Goal: Information Seeking & Learning: Learn about a topic

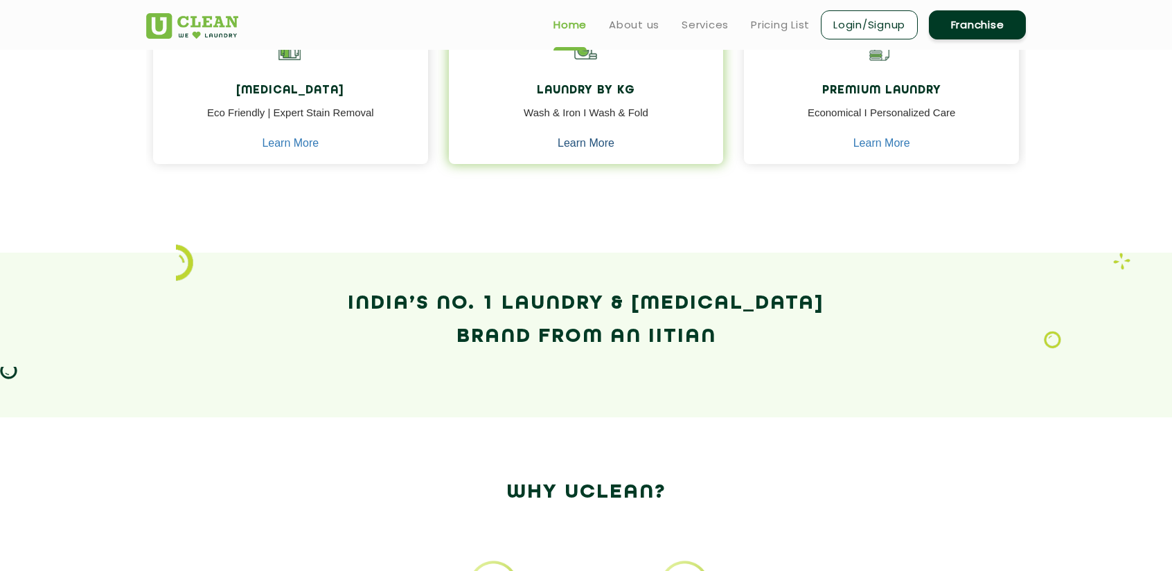
scroll to position [755, 0]
click at [603, 145] on link "Learn More" at bounding box center [586, 144] width 57 height 12
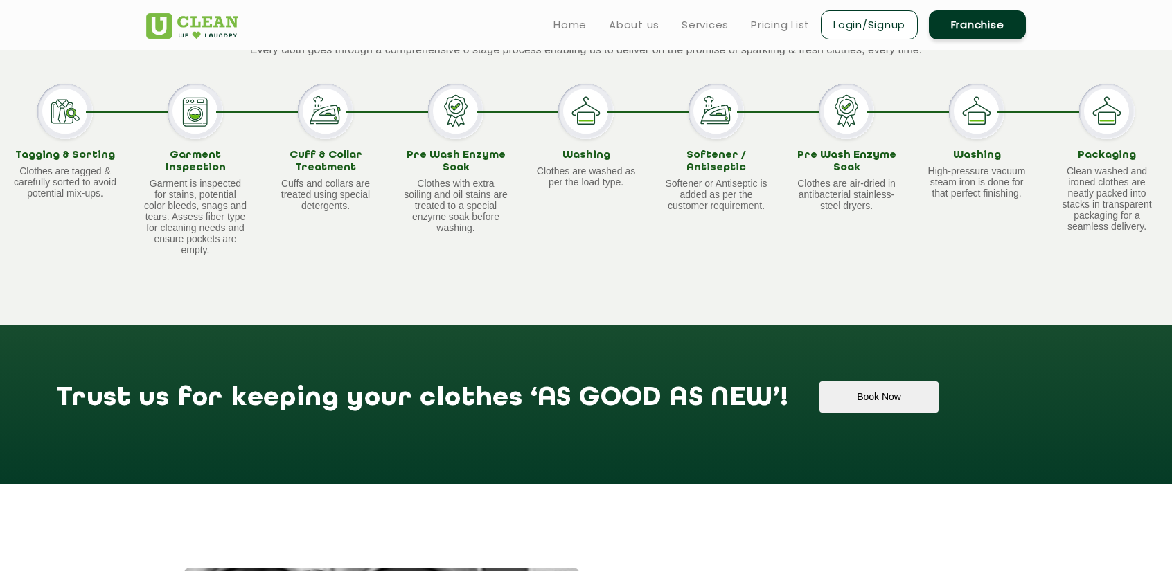
scroll to position [1265, 0]
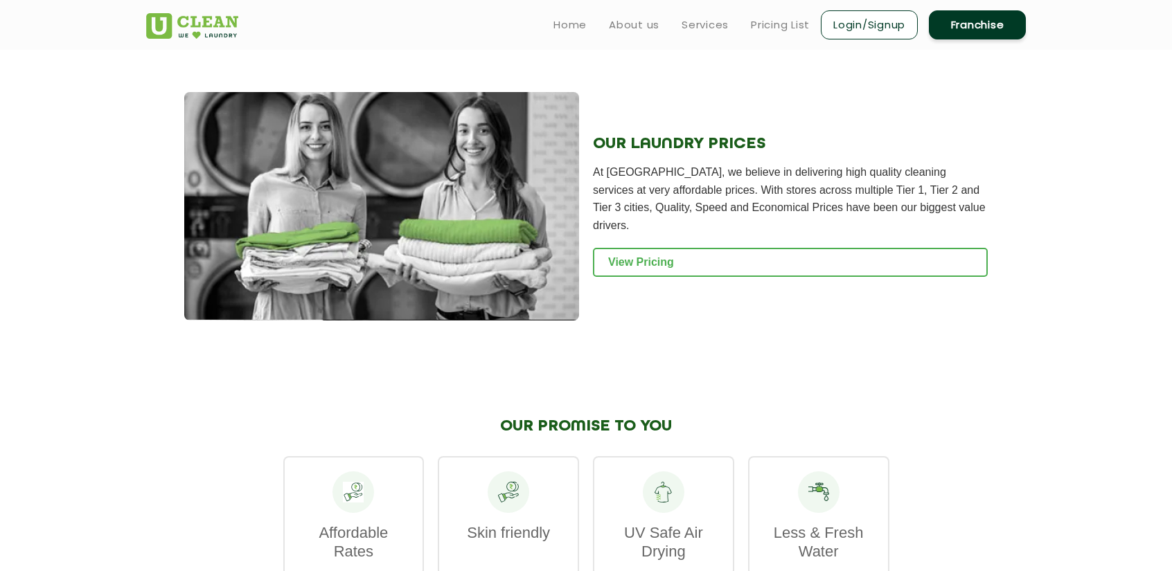
scroll to position [755, 0]
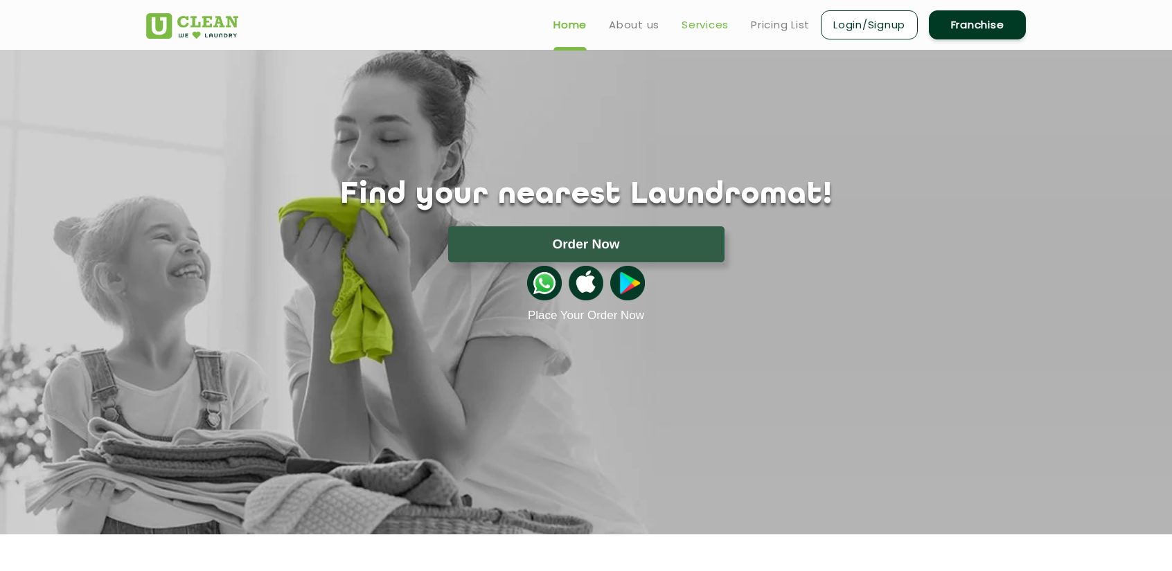
click at [712, 26] on link "Services" at bounding box center [705, 25] width 47 height 17
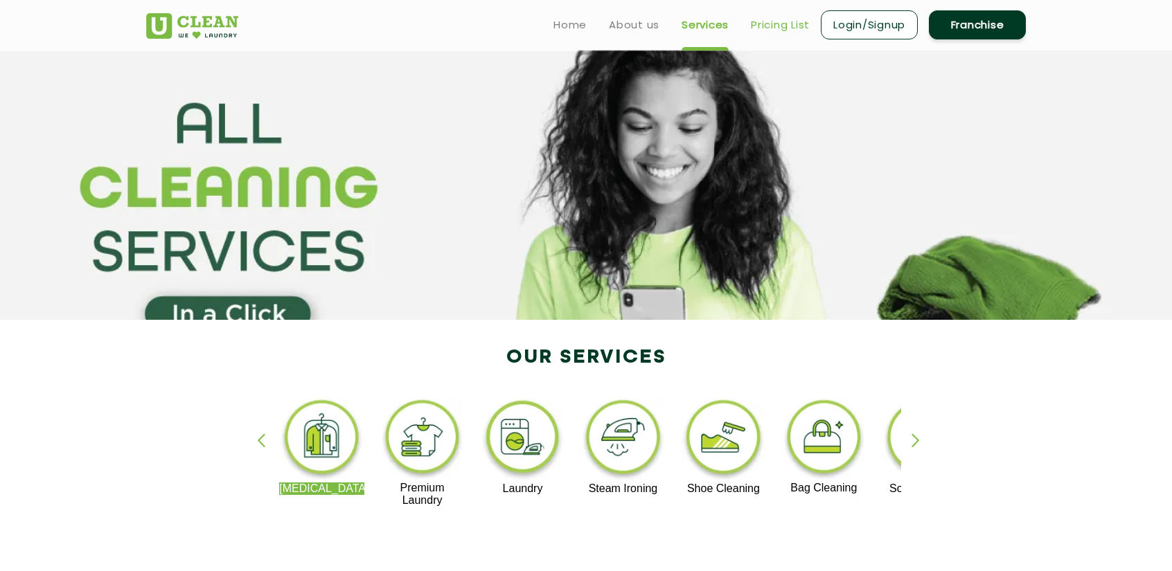
click at [785, 19] on link "Pricing List" at bounding box center [780, 25] width 59 height 17
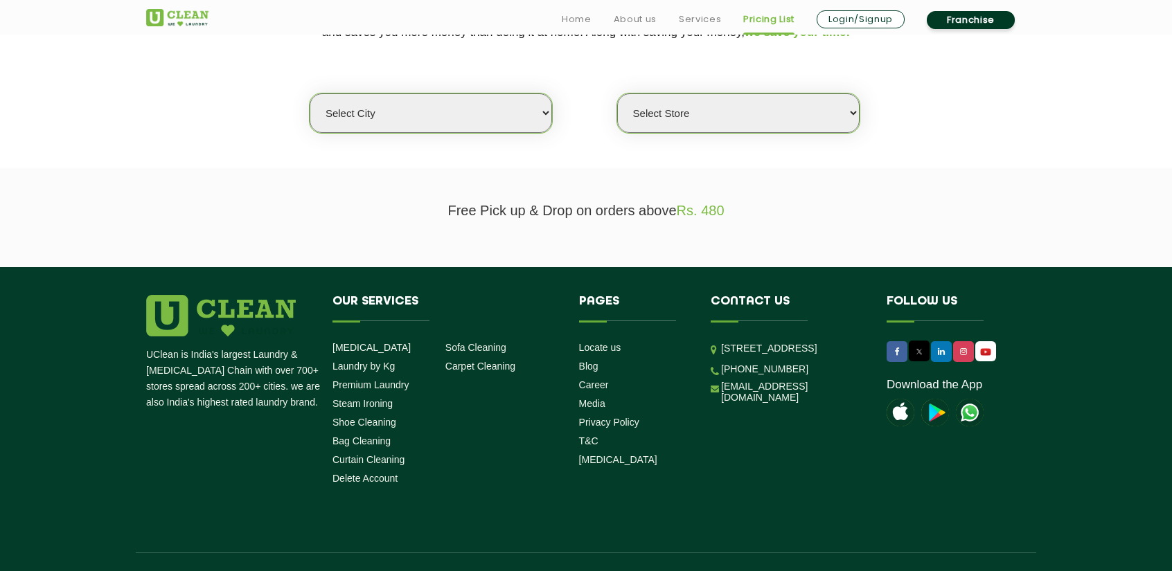
scroll to position [342, 0]
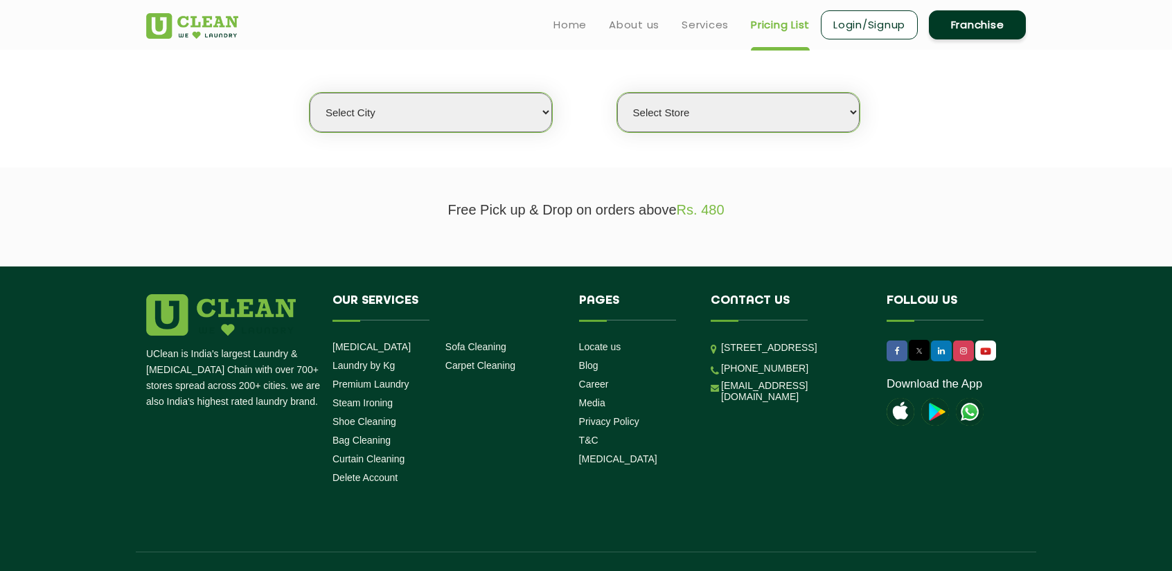
click at [440, 124] on select "Select city [GEOGRAPHIC_DATA] [GEOGRAPHIC_DATA] [GEOGRAPHIC_DATA] [GEOGRAPHIC_D…" at bounding box center [431, 112] width 242 height 39
select select "1"
click at [310, 93] on select "Select city [GEOGRAPHIC_DATA] [GEOGRAPHIC_DATA] [GEOGRAPHIC_DATA] [GEOGRAPHIC_D…" at bounding box center [431, 112] width 242 height 39
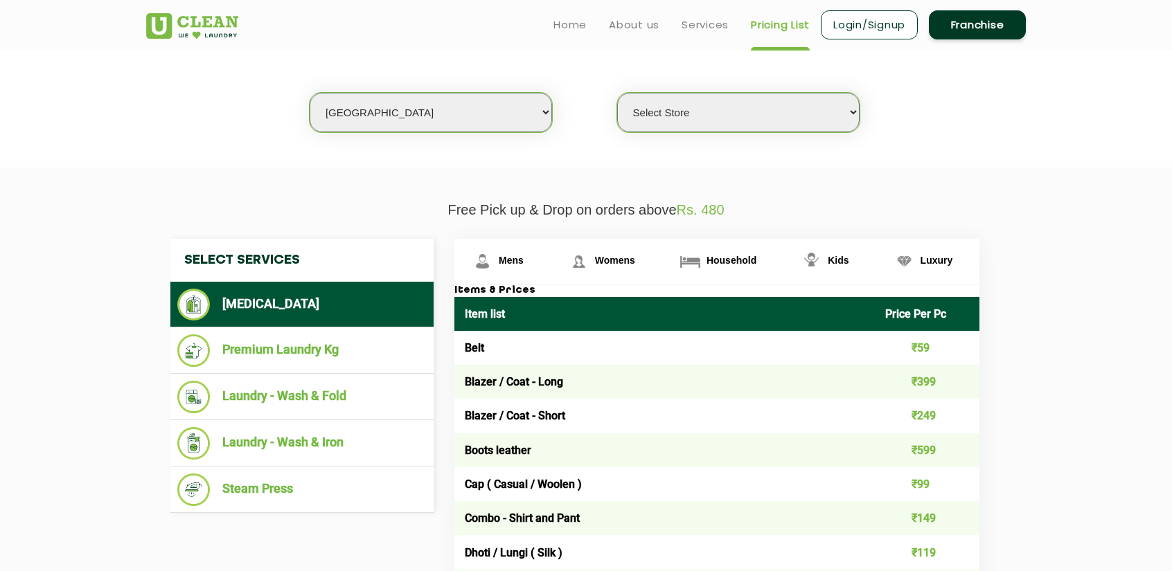
click at [697, 103] on select "Select Store [GEOGRAPHIC_DATA] [GEOGRAPHIC_DATA] 2 [GEOGRAPHIC_DATA] [PERSON_NA…" at bounding box center [738, 112] width 242 height 39
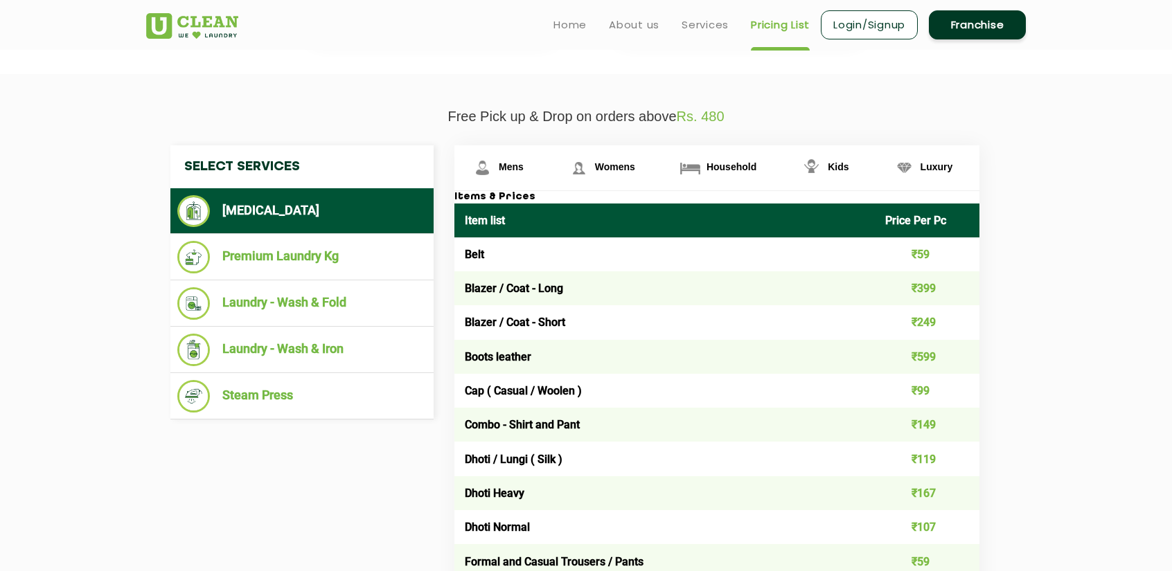
scroll to position [372, 0]
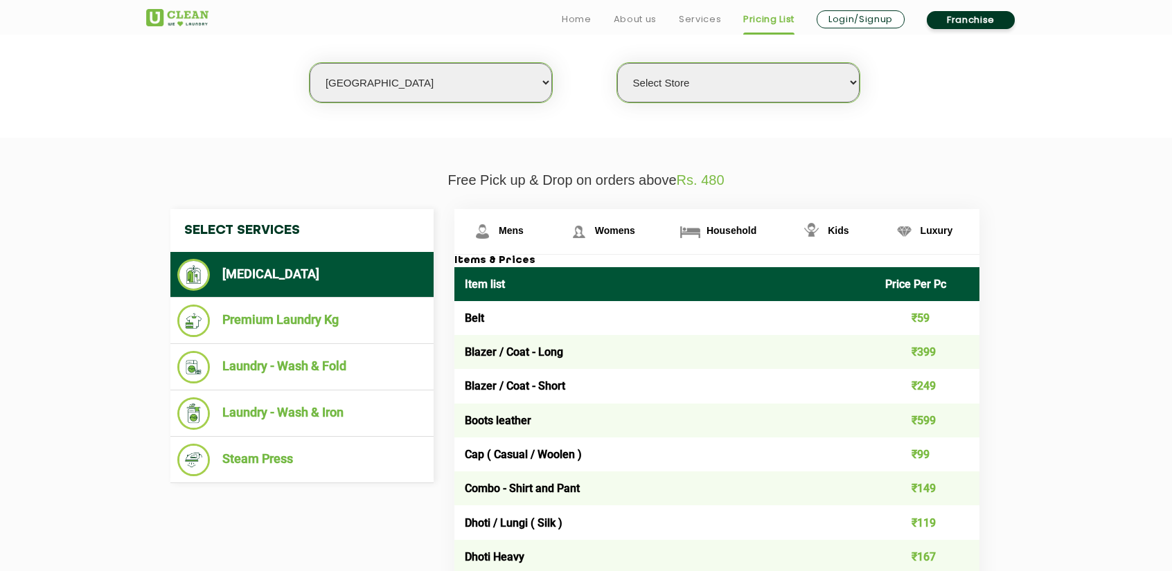
click at [694, 87] on select "Select Store [GEOGRAPHIC_DATA] [GEOGRAPHIC_DATA] 2 [GEOGRAPHIC_DATA] [PERSON_NA…" at bounding box center [738, 82] width 242 height 39
select select "26"
click at [617, 63] on select "Select Store [GEOGRAPHIC_DATA] [GEOGRAPHIC_DATA] 2 [GEOGRAPHIC_DATA] [PERSON_NA…" at bounding box center [738, 82] width 242 height 39
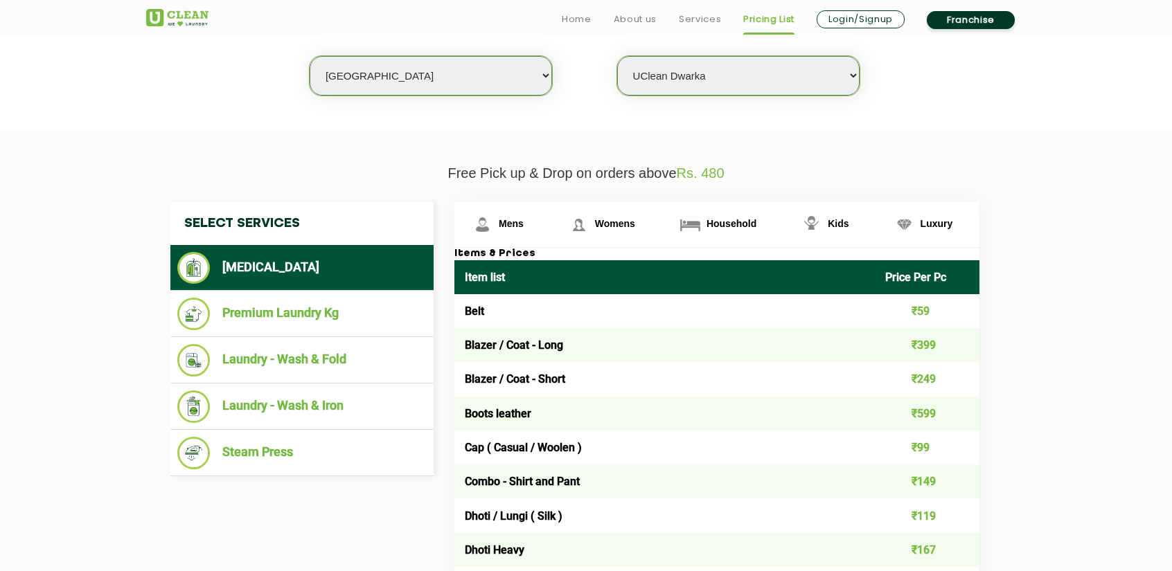
scroll to position [379, 0]
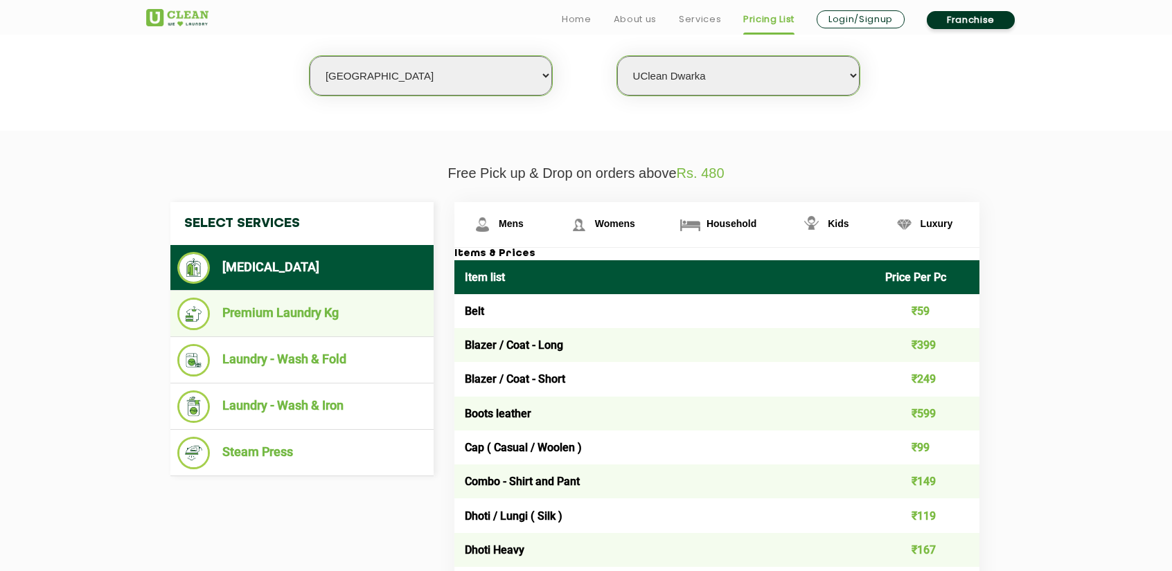
click at [287, 321] on li "Premium Laundry Kg" at bounding box center [301, 314] width 249 height 33
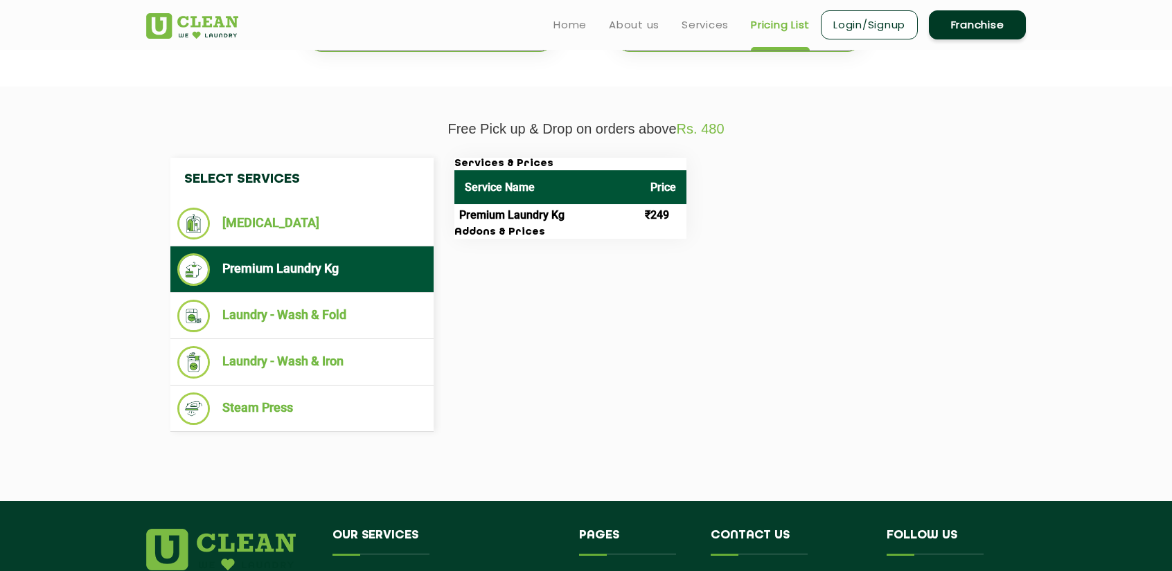
scroll to position [426, 0]
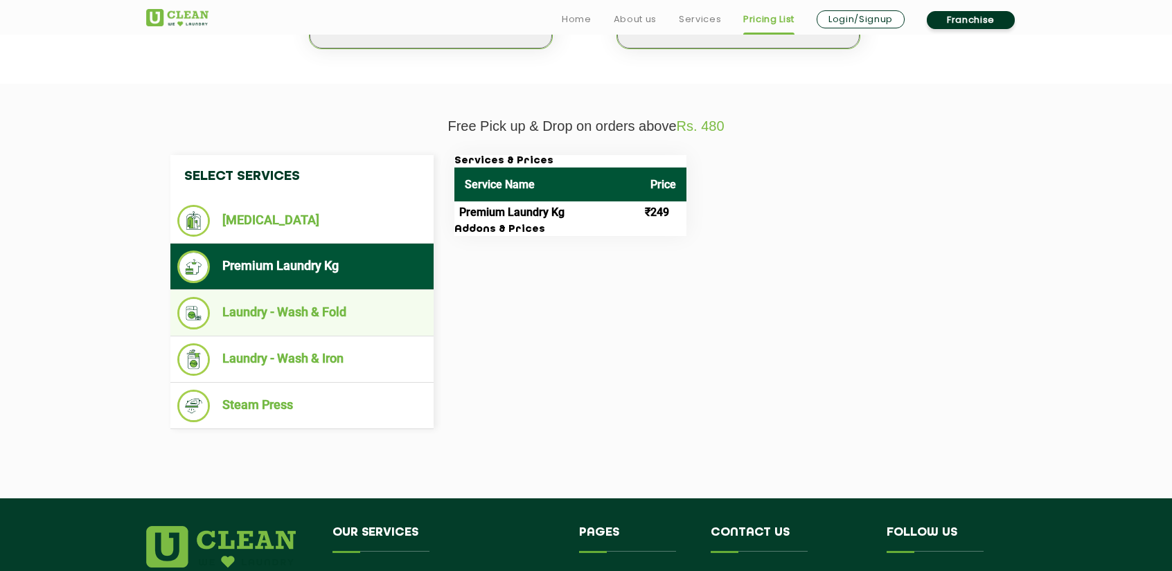
click at [280, 318] on li "Laundry - Wash & Fold" at bounding box center [301, 313] width 249 height 33
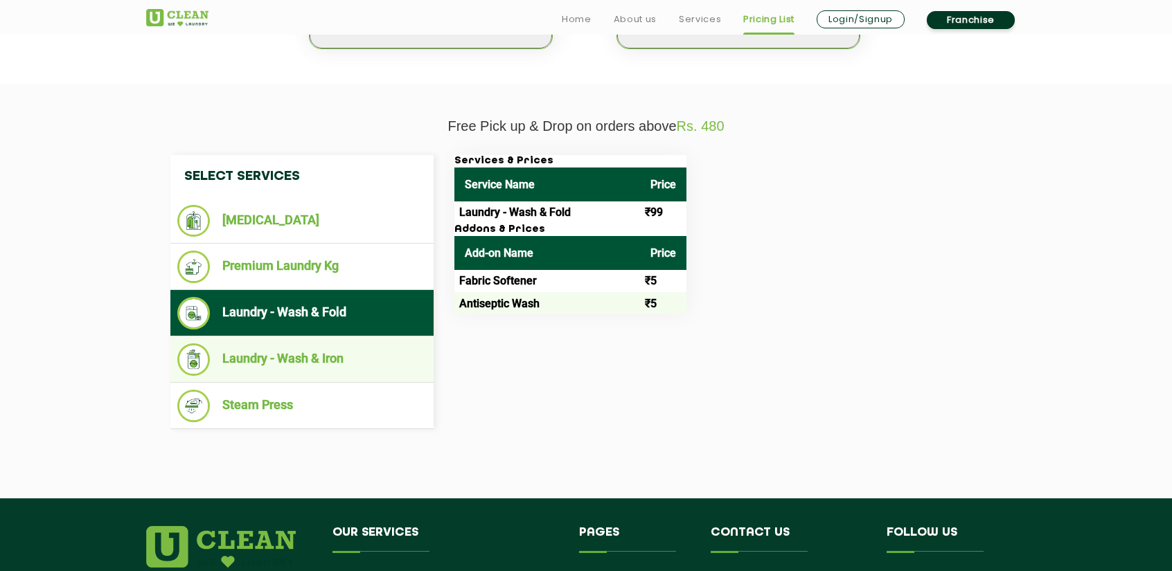
click at [294, 347] on li "Laundry - Wash & Iron" at bounding box center [301, 360] width 249 height 33
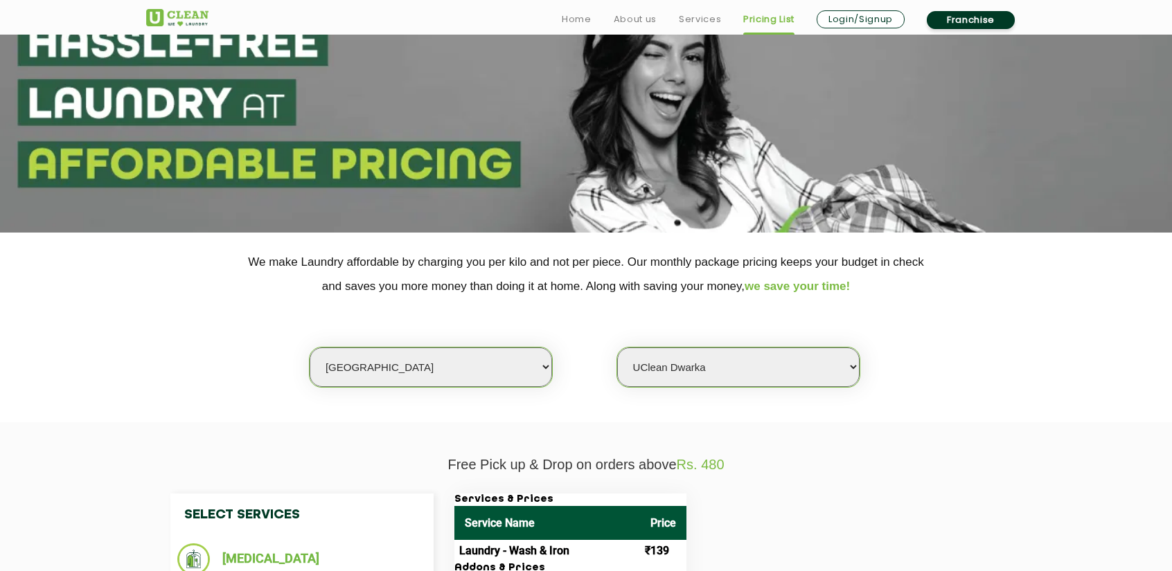
scroll to position [0, 0]
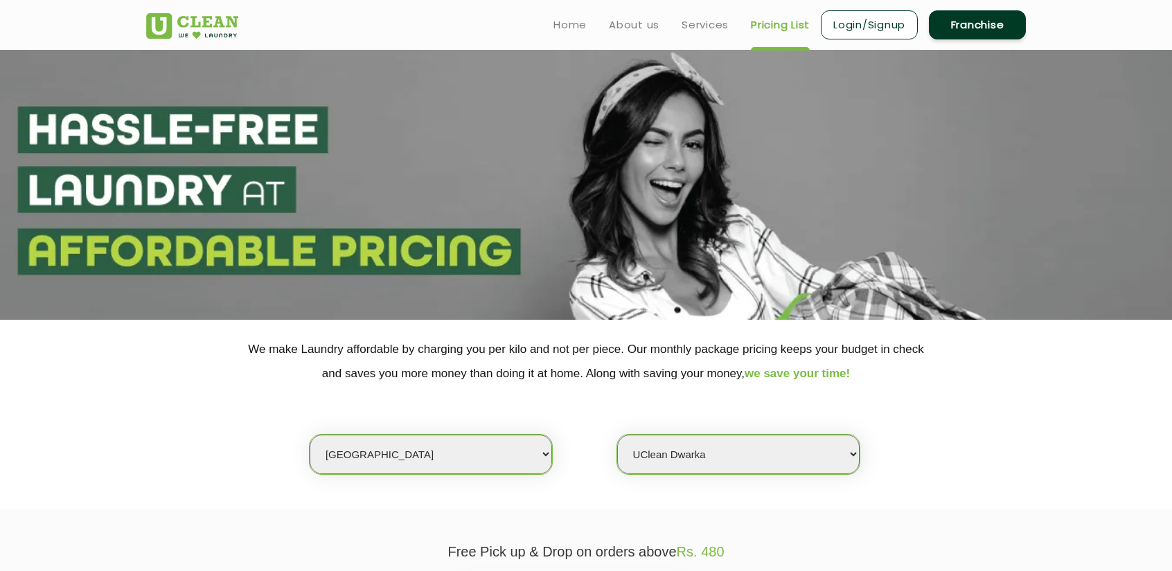
click at [864, 21] on link "Login/Signup" at bounding box center [869, 24] width 97 height 29
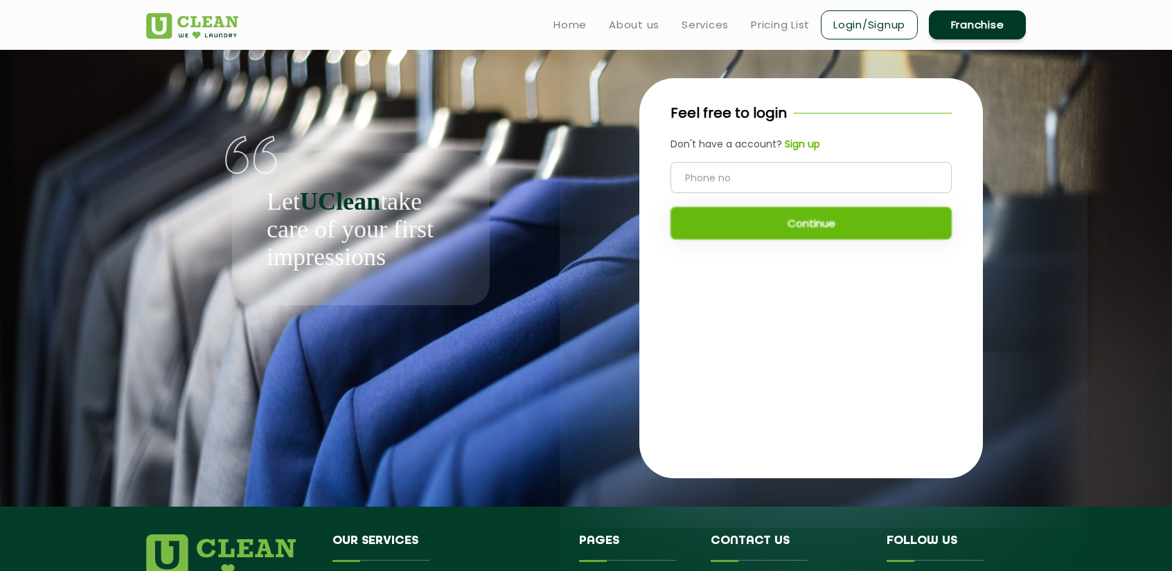
click at [742, 174] on input "tel" at bounding box center [810, 177] width 281 height 31
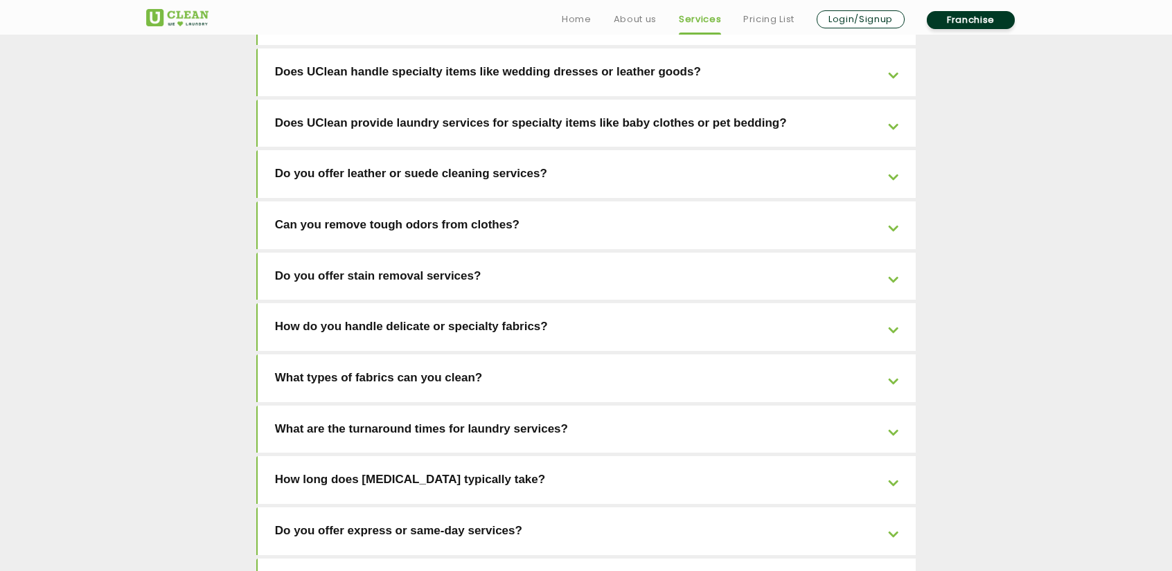
scroll to position [2791, 0]
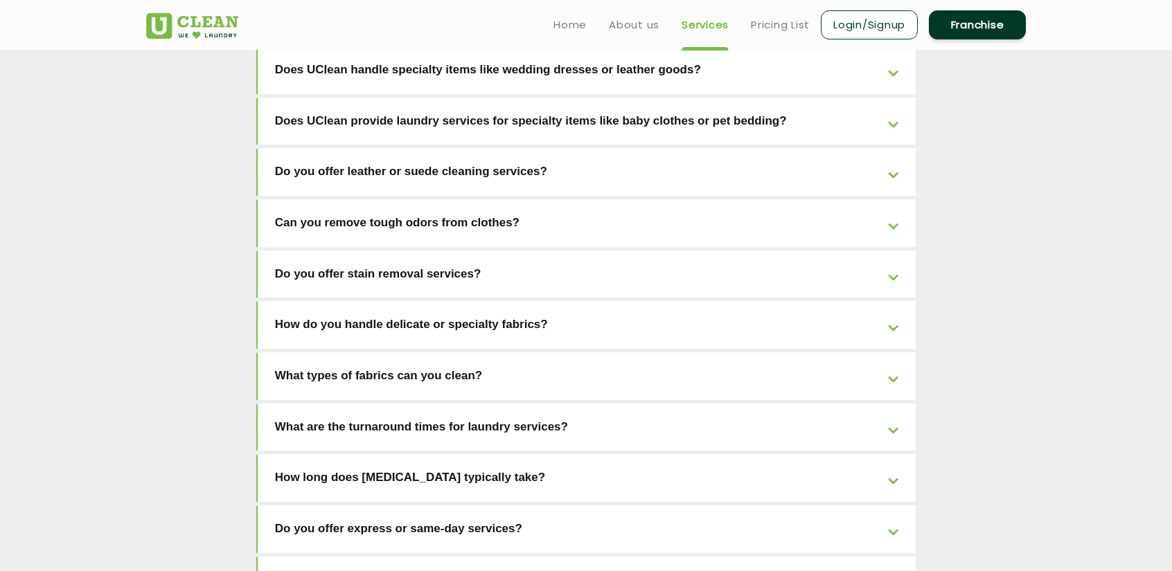
click at [374, 557] on link "Can I specify any special instructions for my laundry?" at bounding box center [587, 581] width 659 height 48
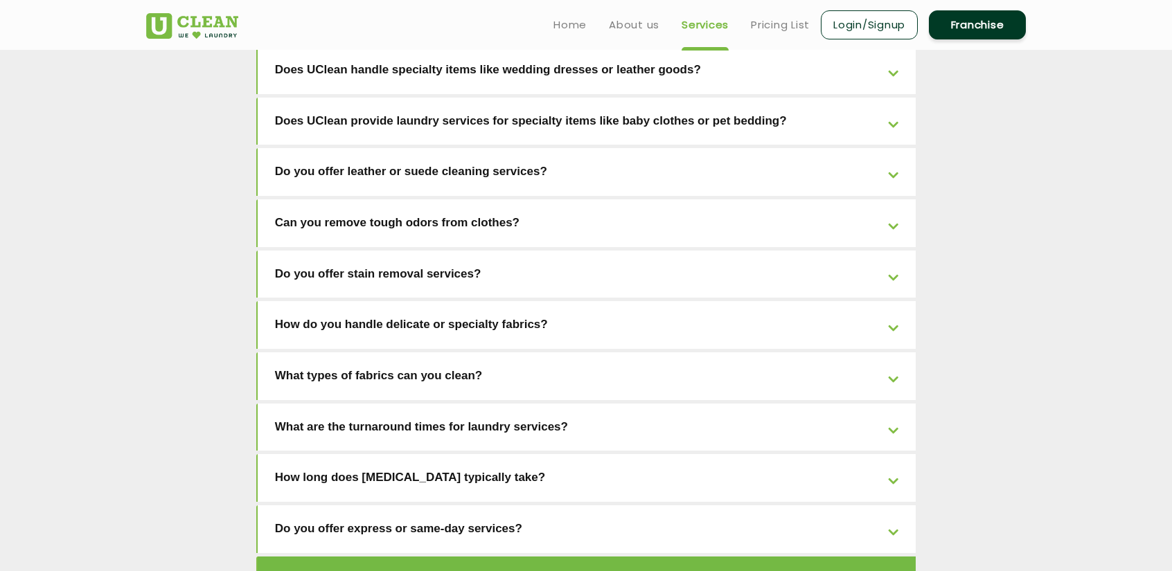
click at [374, 557] on link "Can I specify any special instructions for my laundry?" at bounding box center [587, 581] width 659 height 48
click at [367, 506] on link "Do you offer express or same-day services?" at bounding box center [587, 530] width 659 height 48
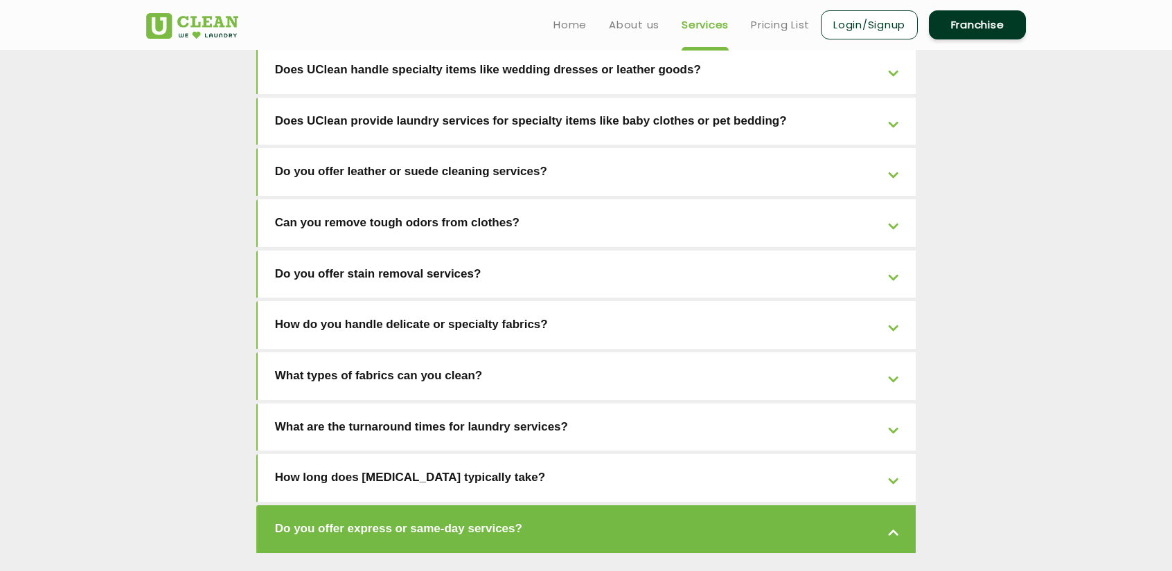
click at [366, 454] on link "How long does [MEDICAL_DATA] typically take?" at bounding box center [587, 478] width 659 height 48
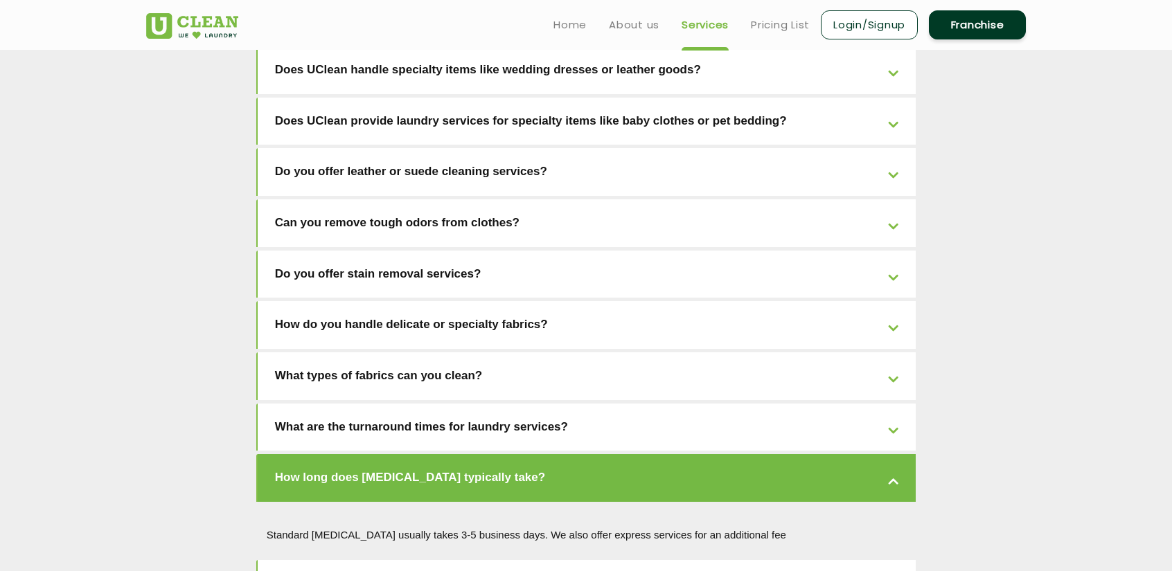
click at [370, 404] on link "What are the turnaround times for laundry services?" at bounding box center [587, 428] width 659 height 48
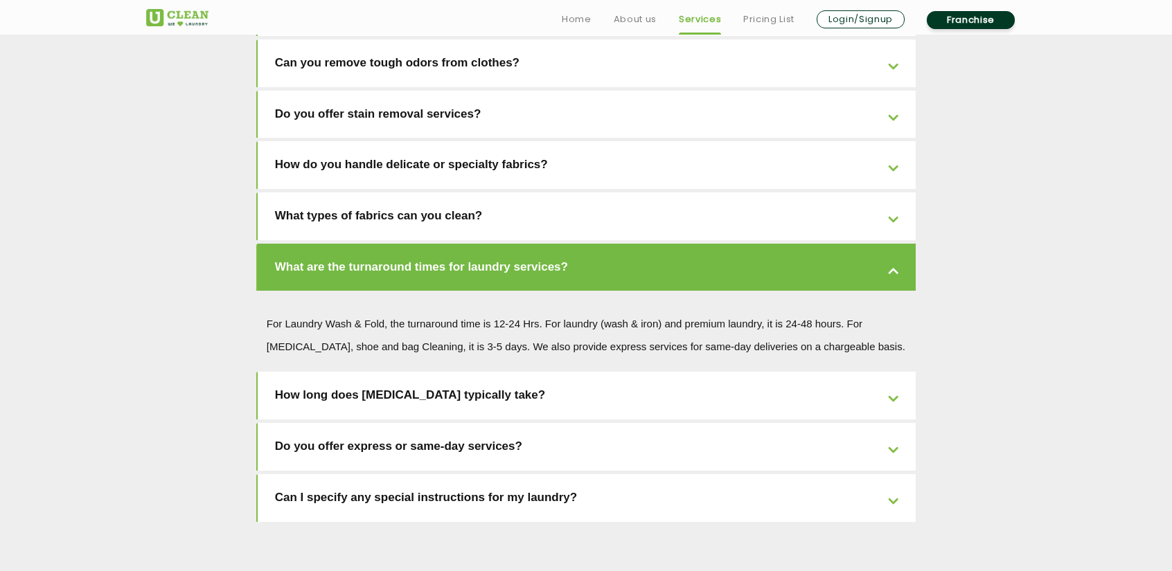
scroll to position [2976, 0]
